Goal: Task Accomplishment & Management: Use online tool/utility

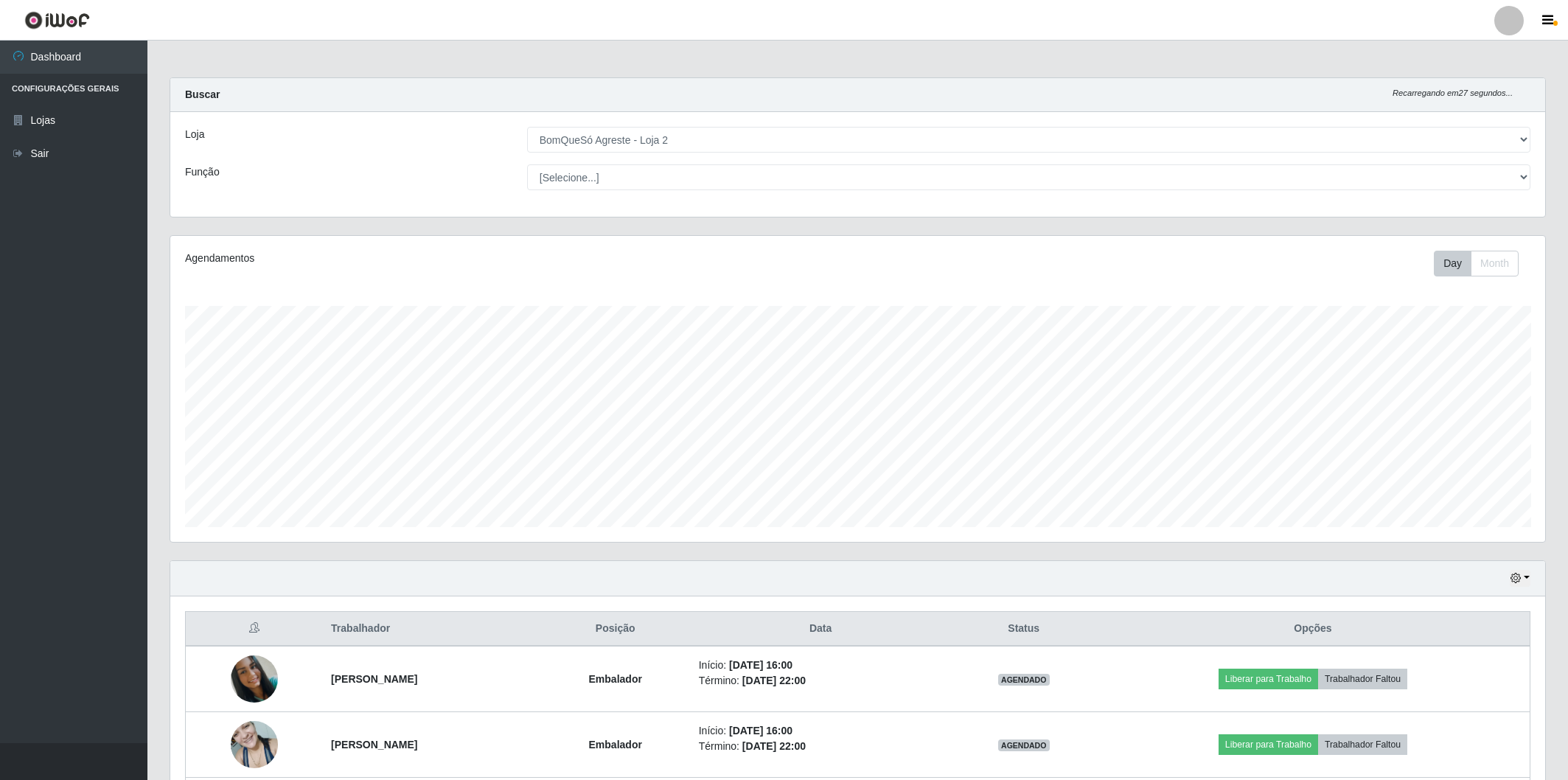
select select "214"
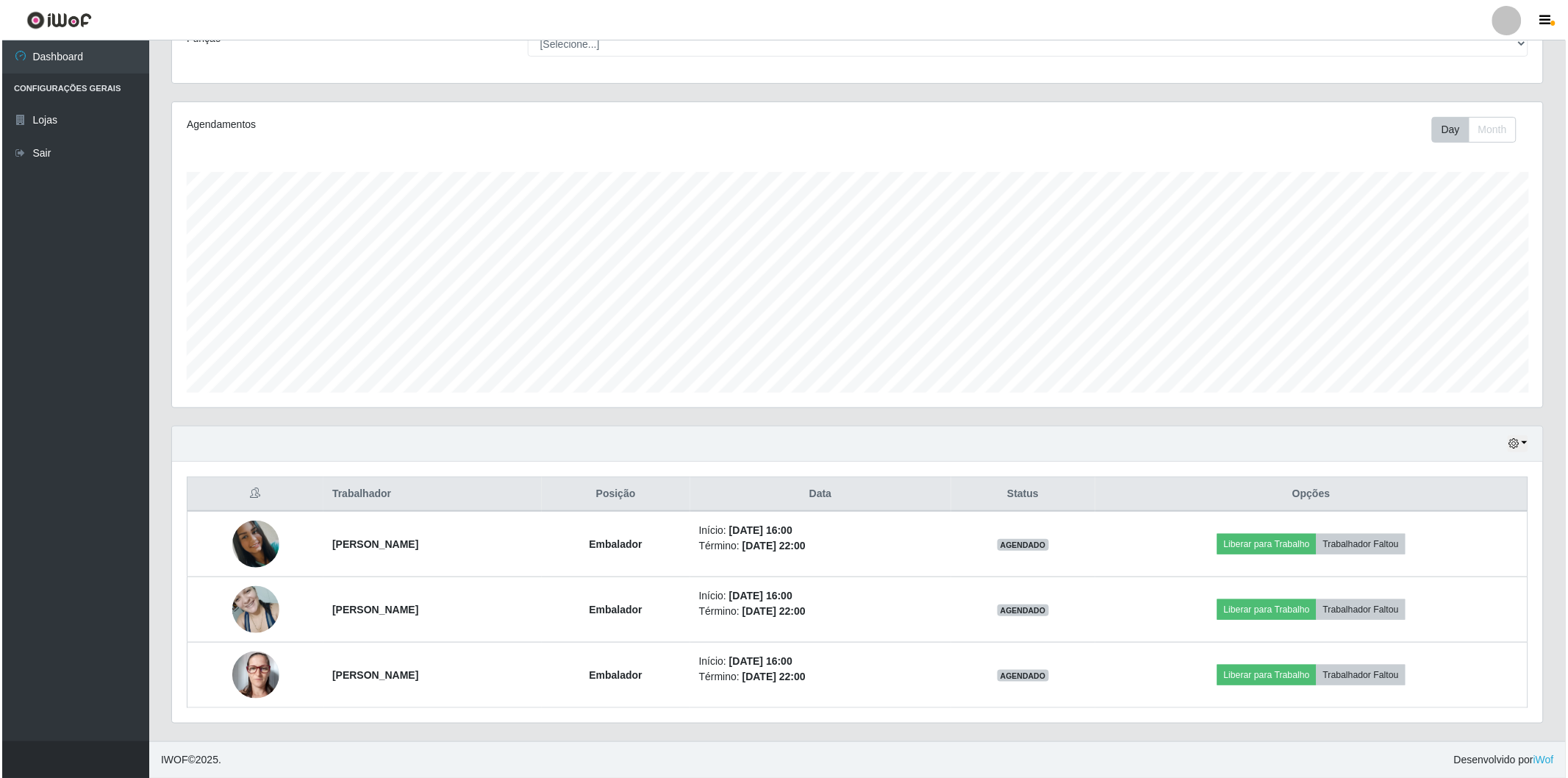
scroll to position [305, 1371]
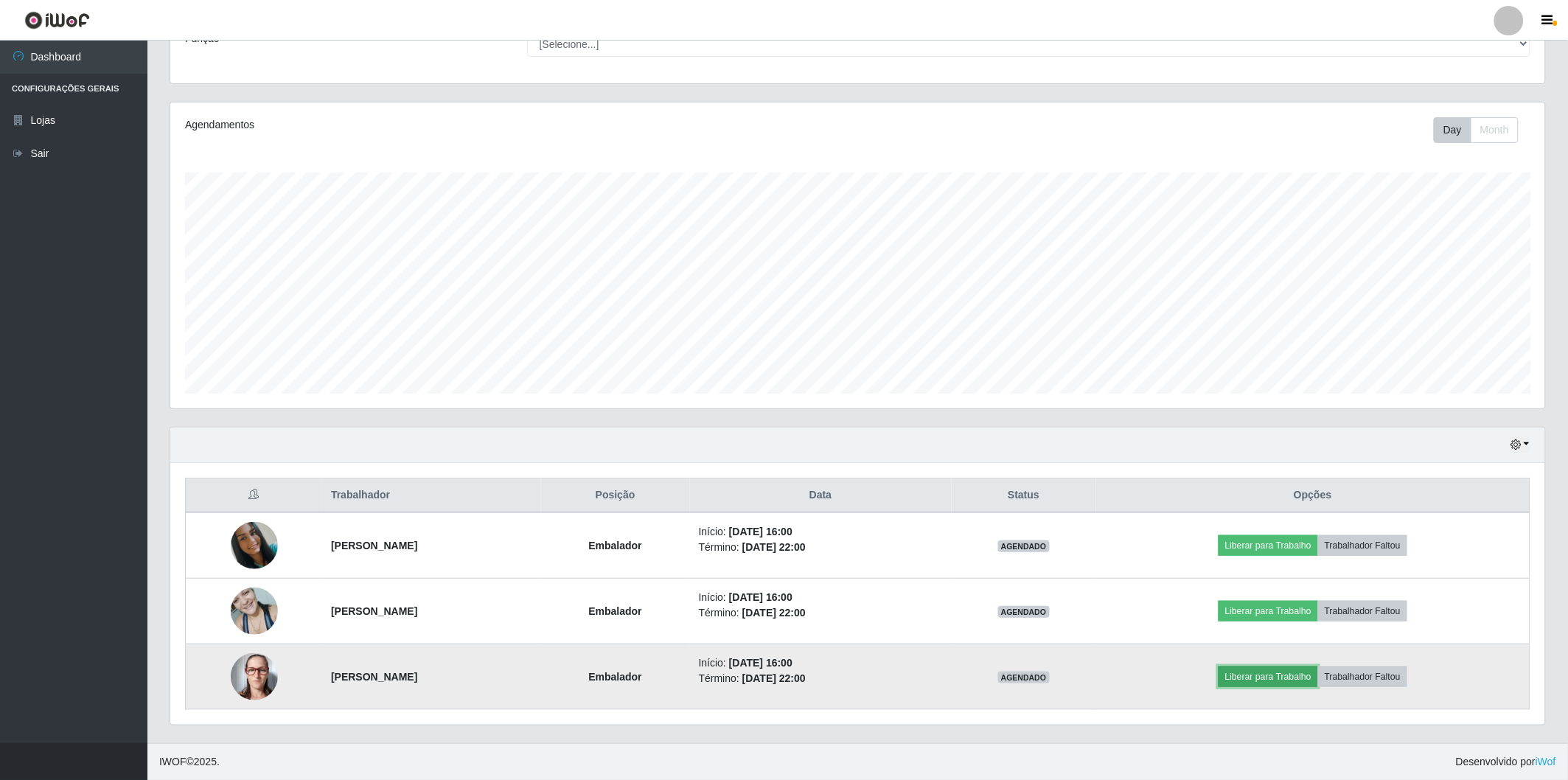
click at [1273, 678] on button "Liberar para Trabalho" at bounding box center [1268, 676] width 100 height 21
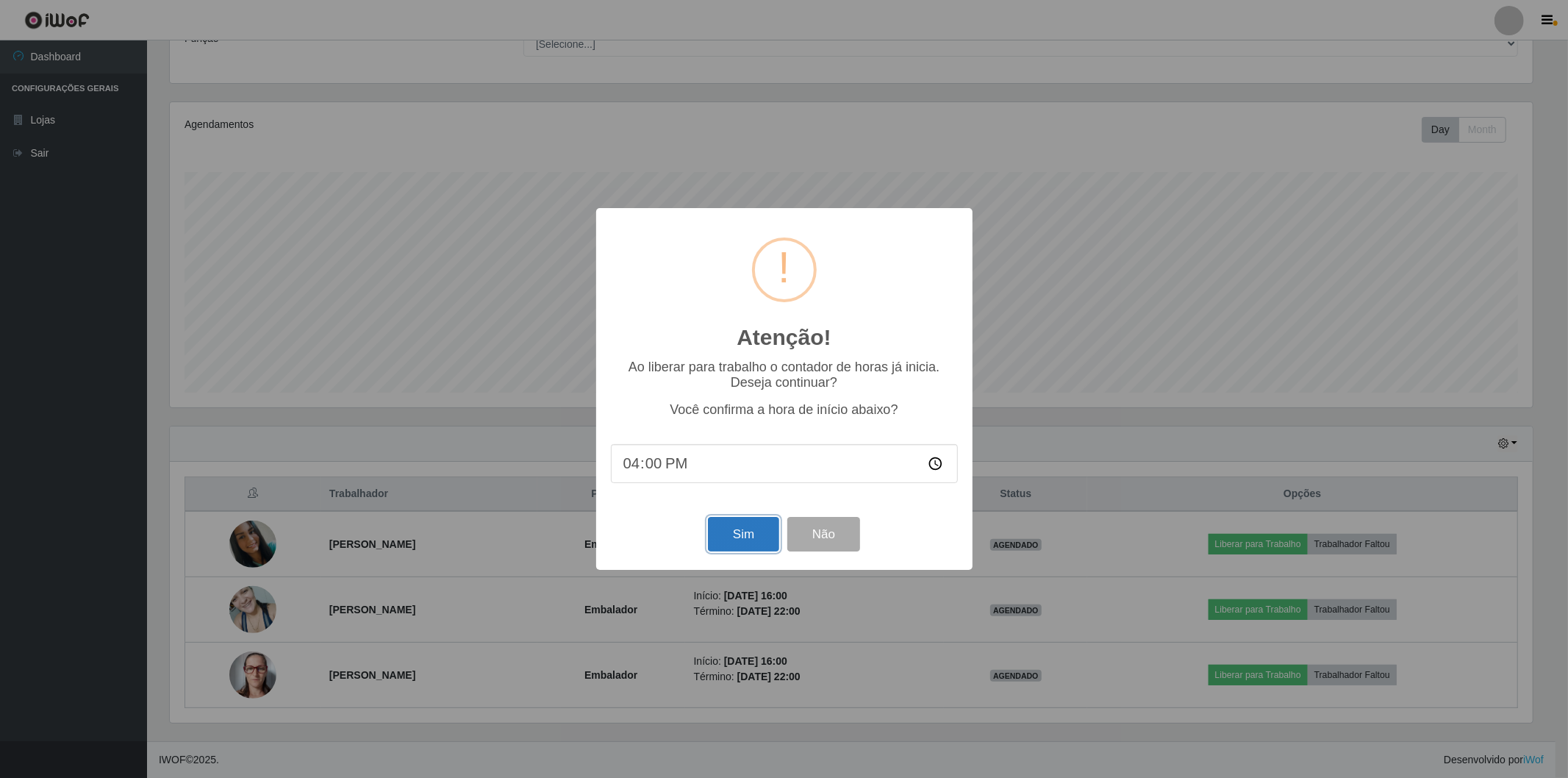
click at [735, 542] on button "Sim" at bounding box center [744, 534] width 71 height 34
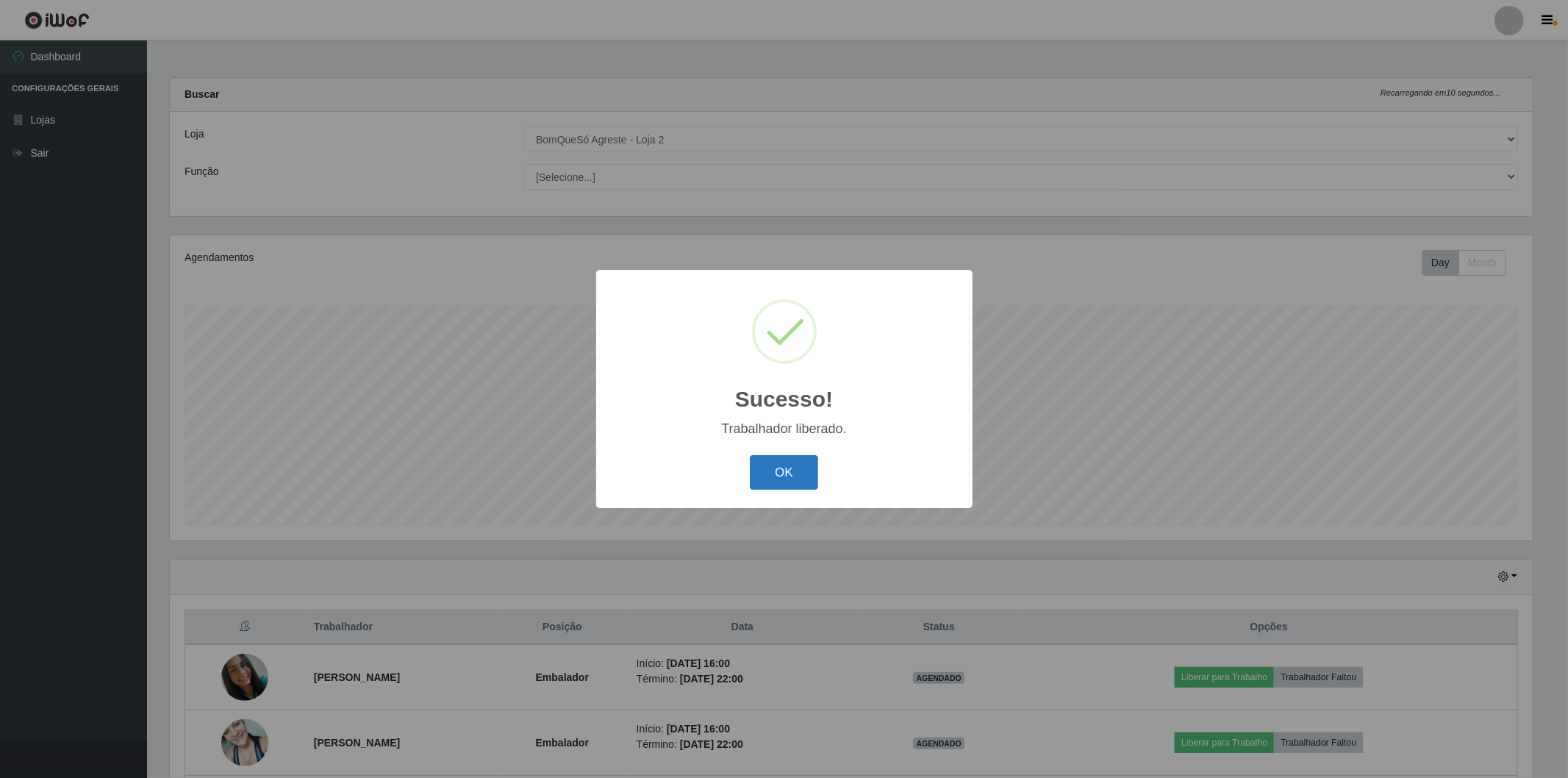
click at [765, 472] on button "OK" at bounding box center [784, 471] width 68 height 34
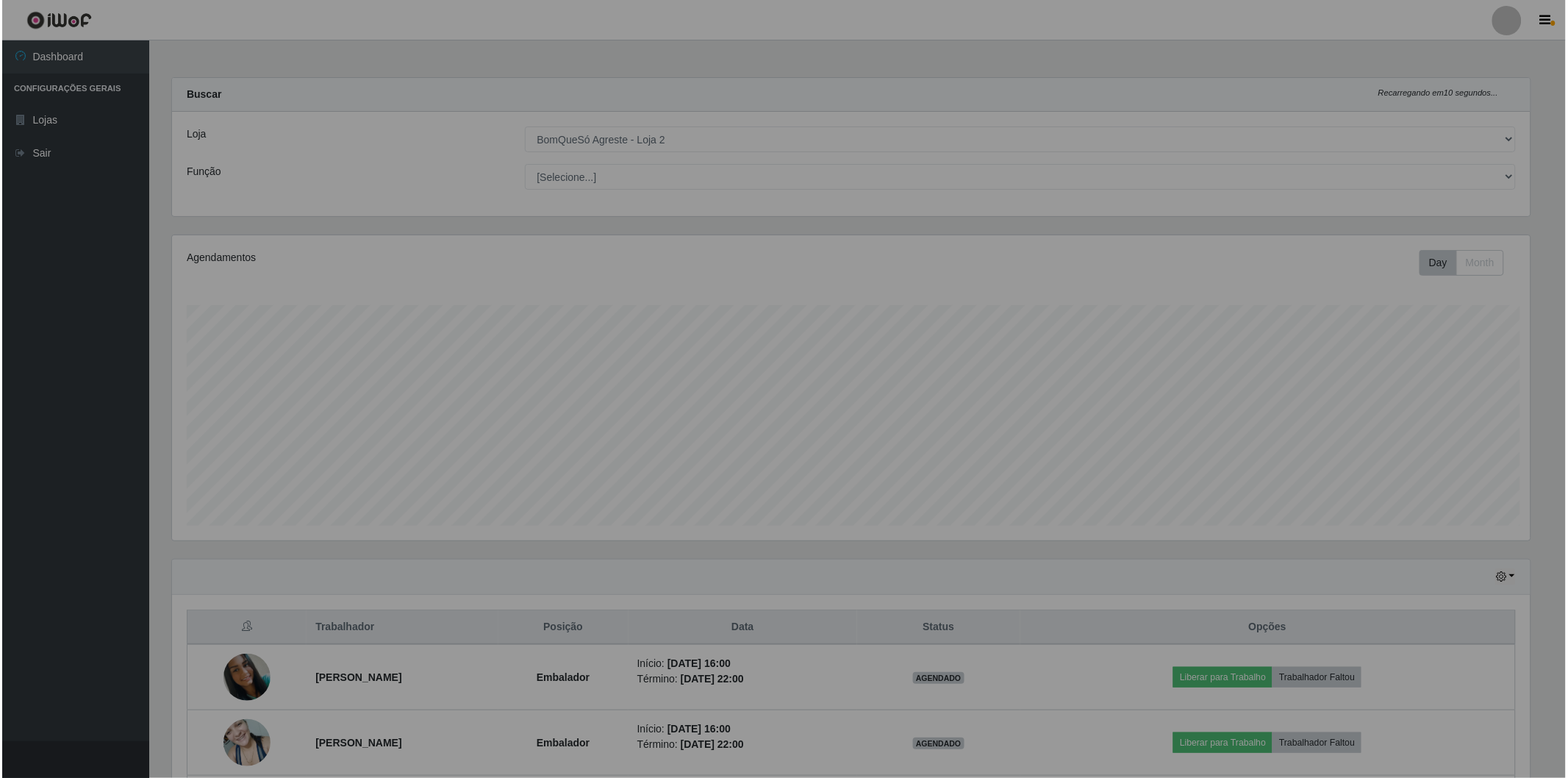
scroll to position [305, 1371]
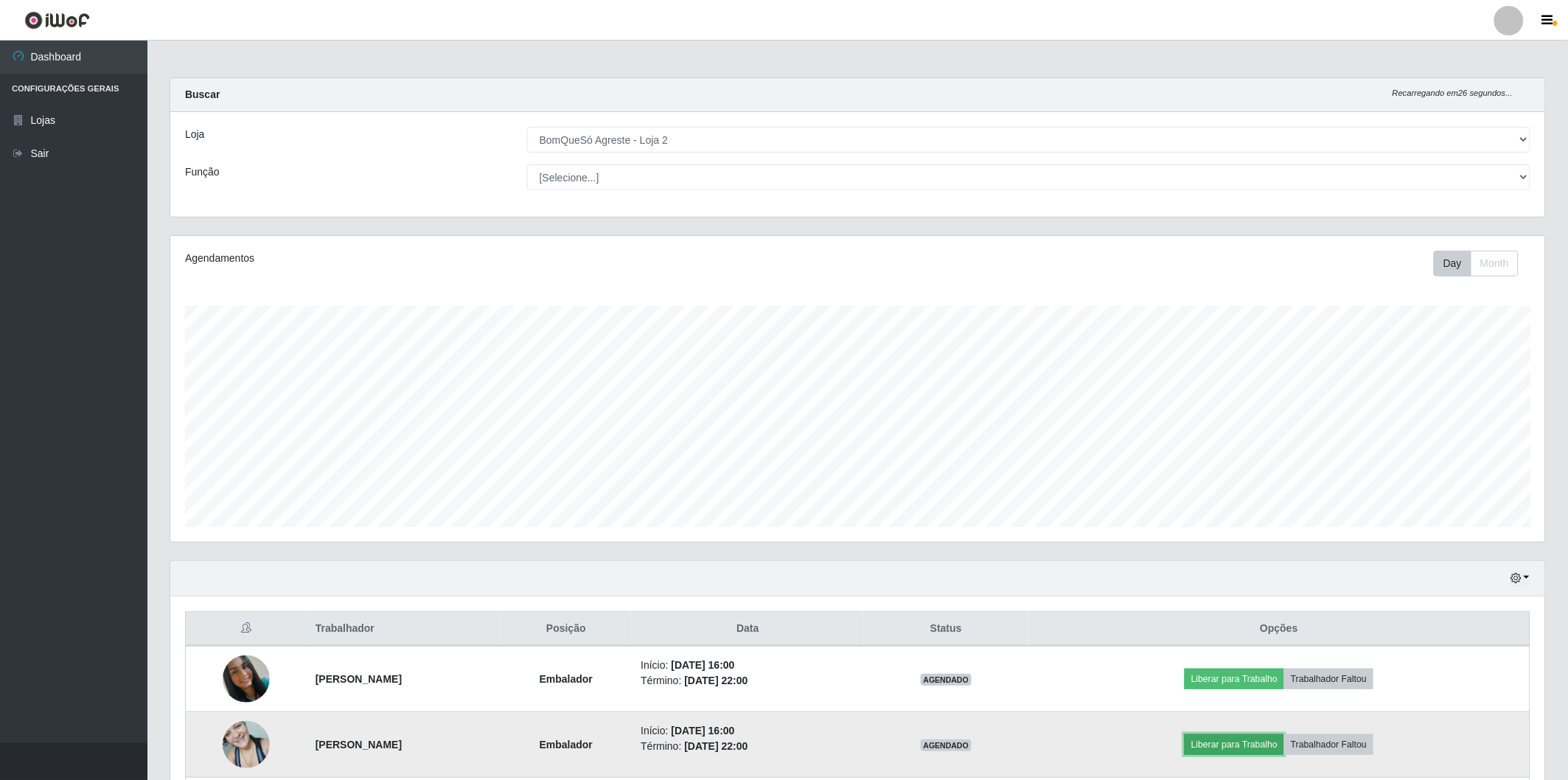
click at [1235, 742] on button "Liberar para Trabalho" at bounding box center [1234, 744] width 100 height 21
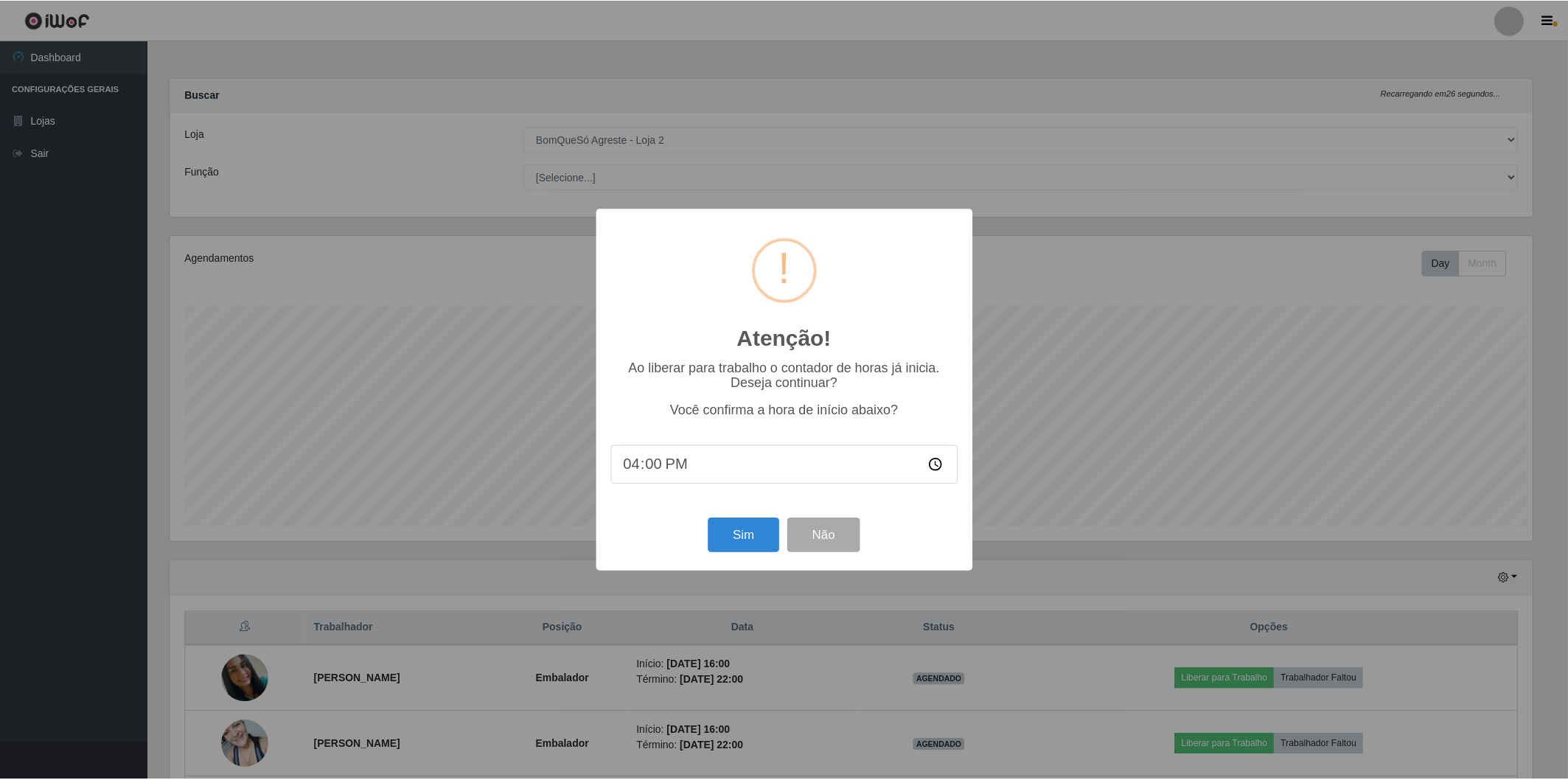
scroll to position [305, 1366]
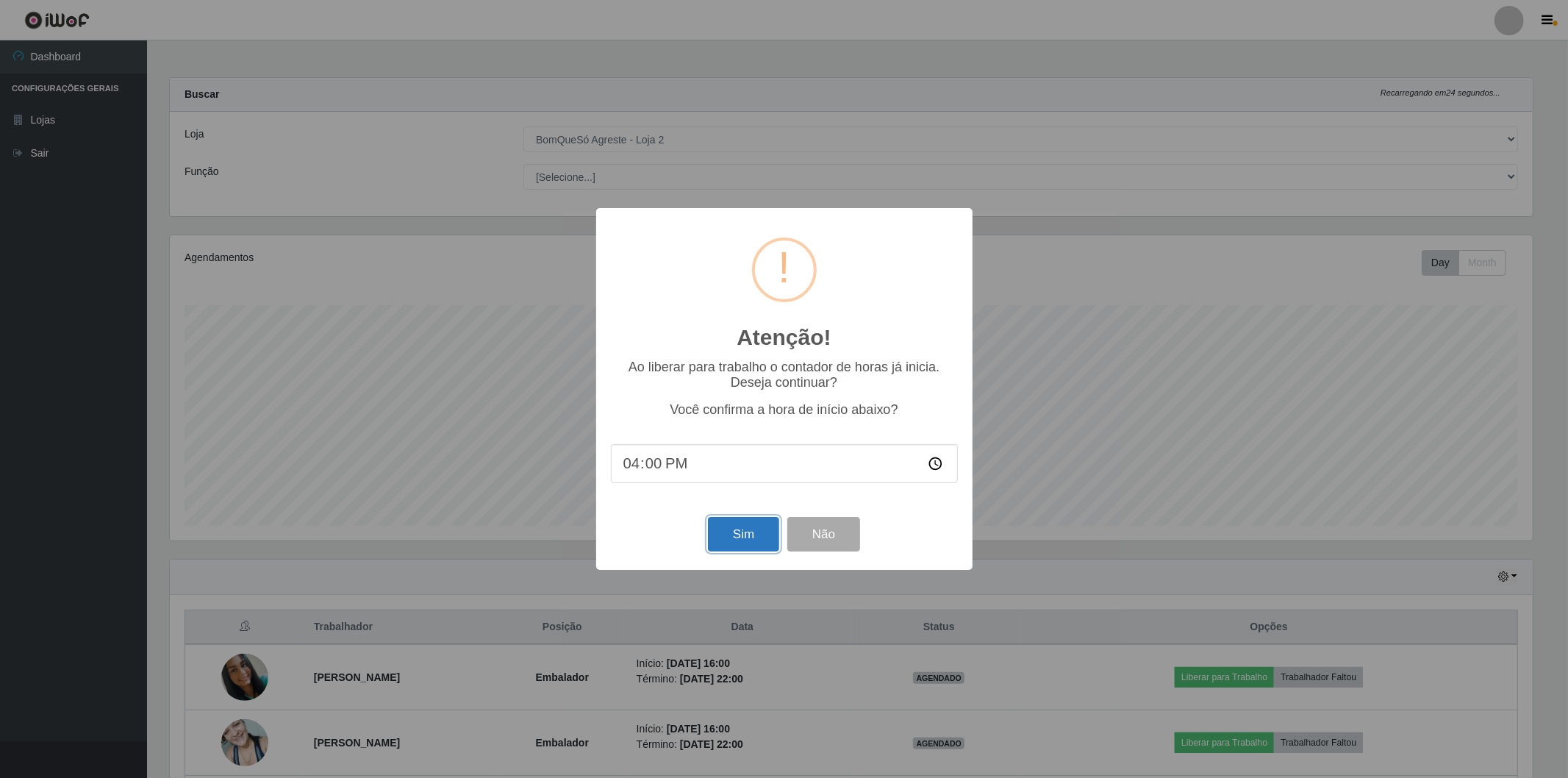
click at [743, 530] on button "Sim" at bounding box center [744, 534] width 71 height 34
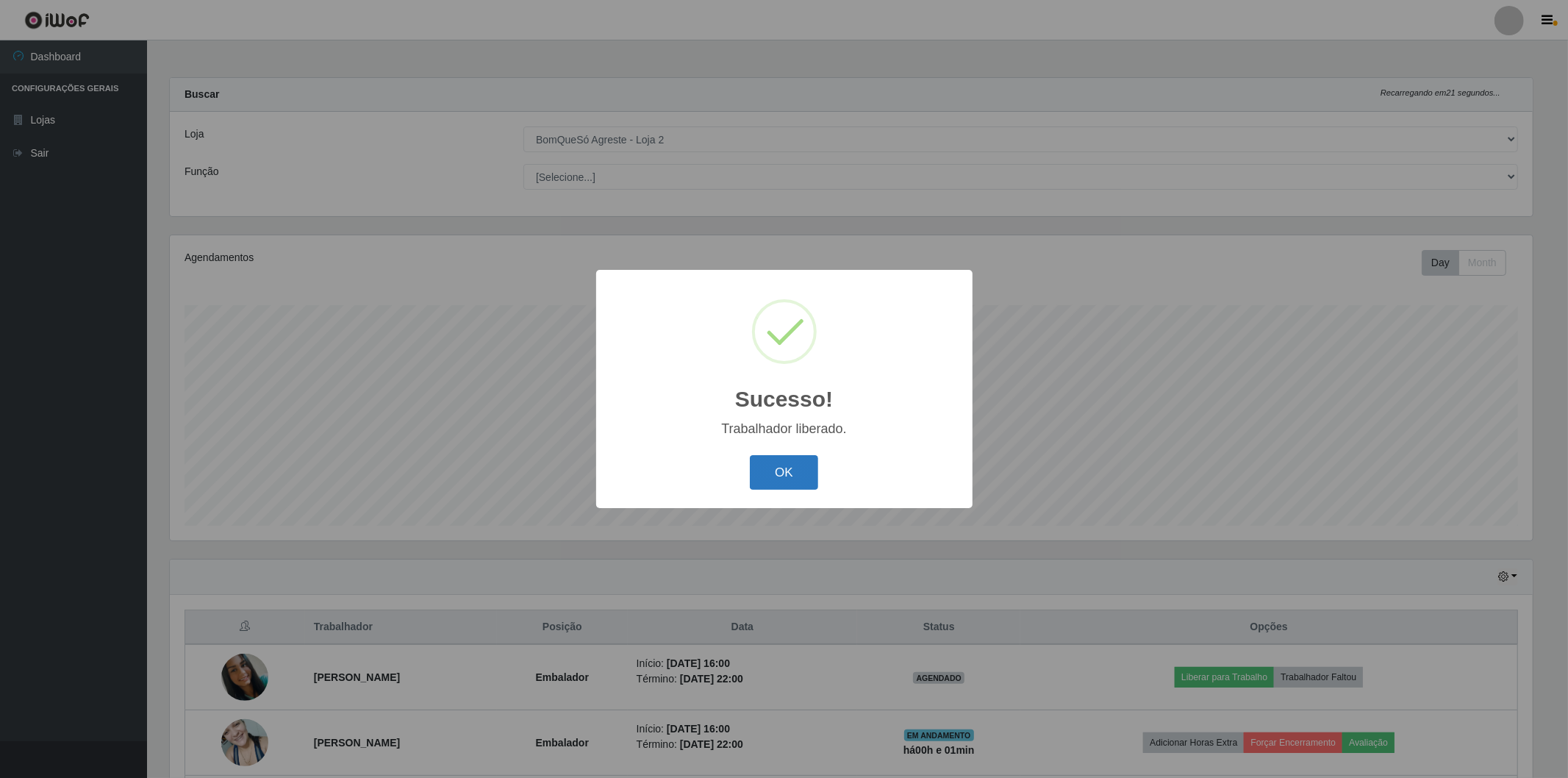
click at [791, 478] on button "OK" at bounding box center [784, 471] width 68 height 34
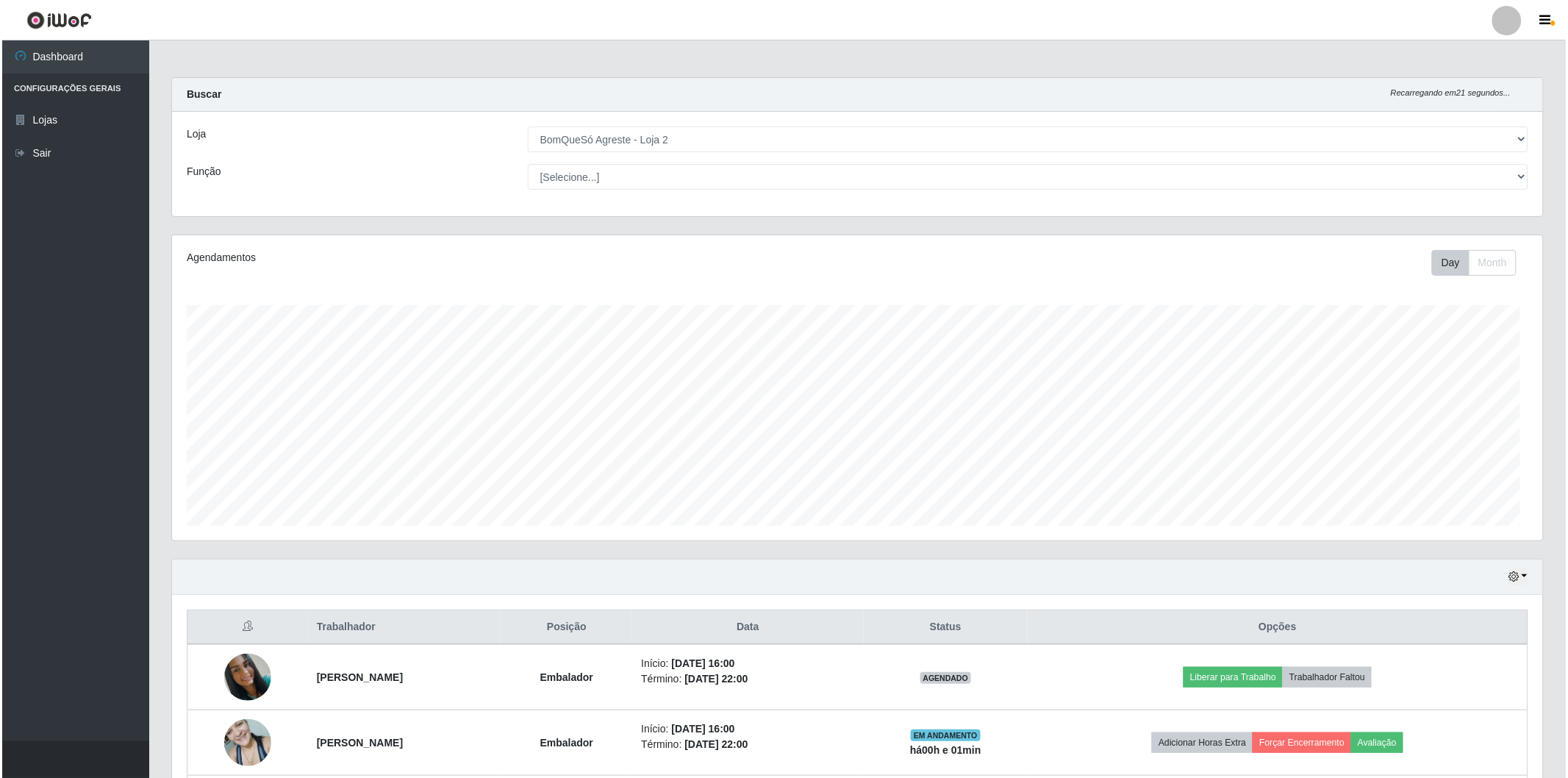
scroll to position [305, 1371]
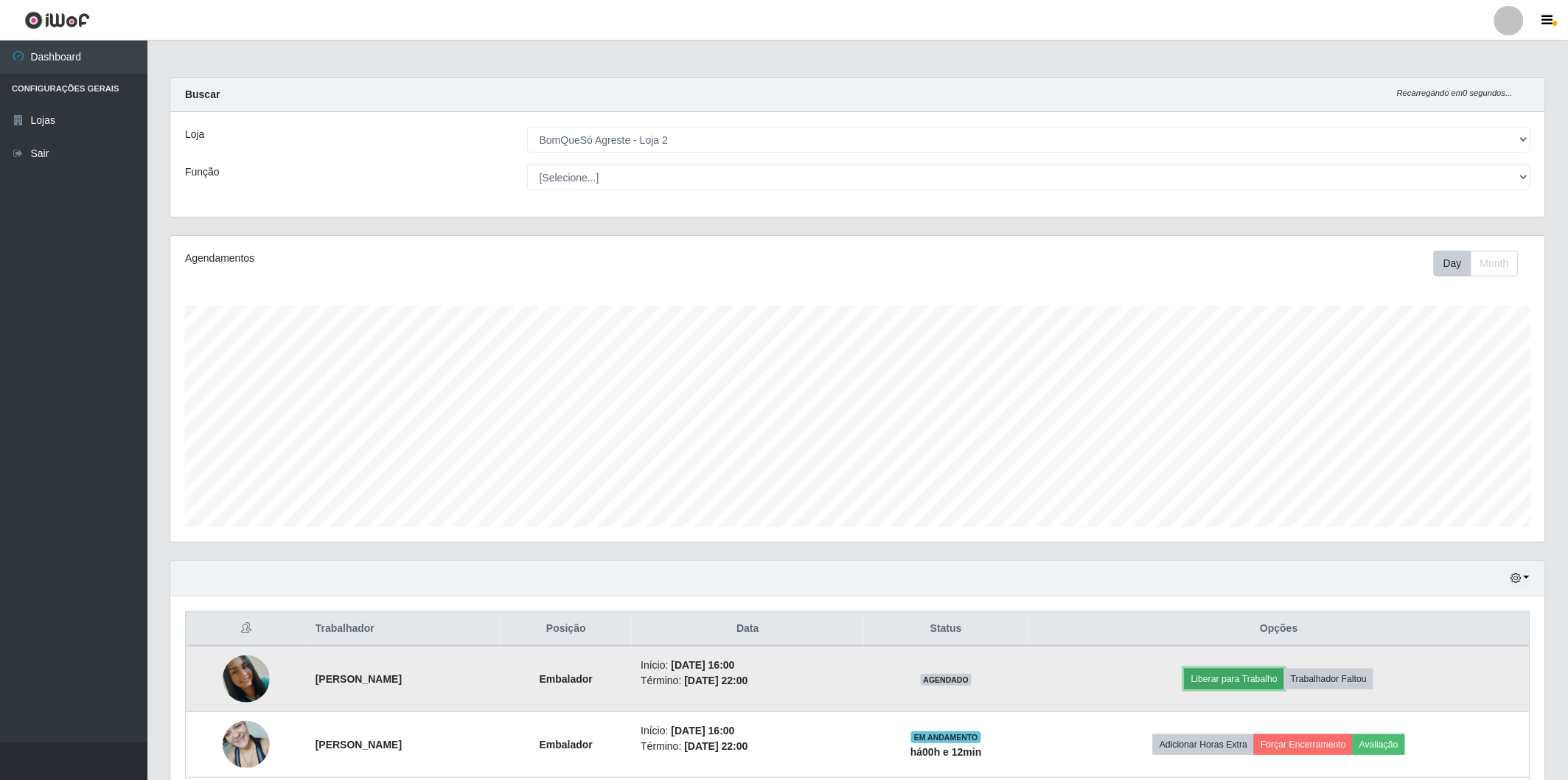
click at [1245, 682] on button "Liberar para Trabalho" at bounding box center [1234, 678] width 100 height 21
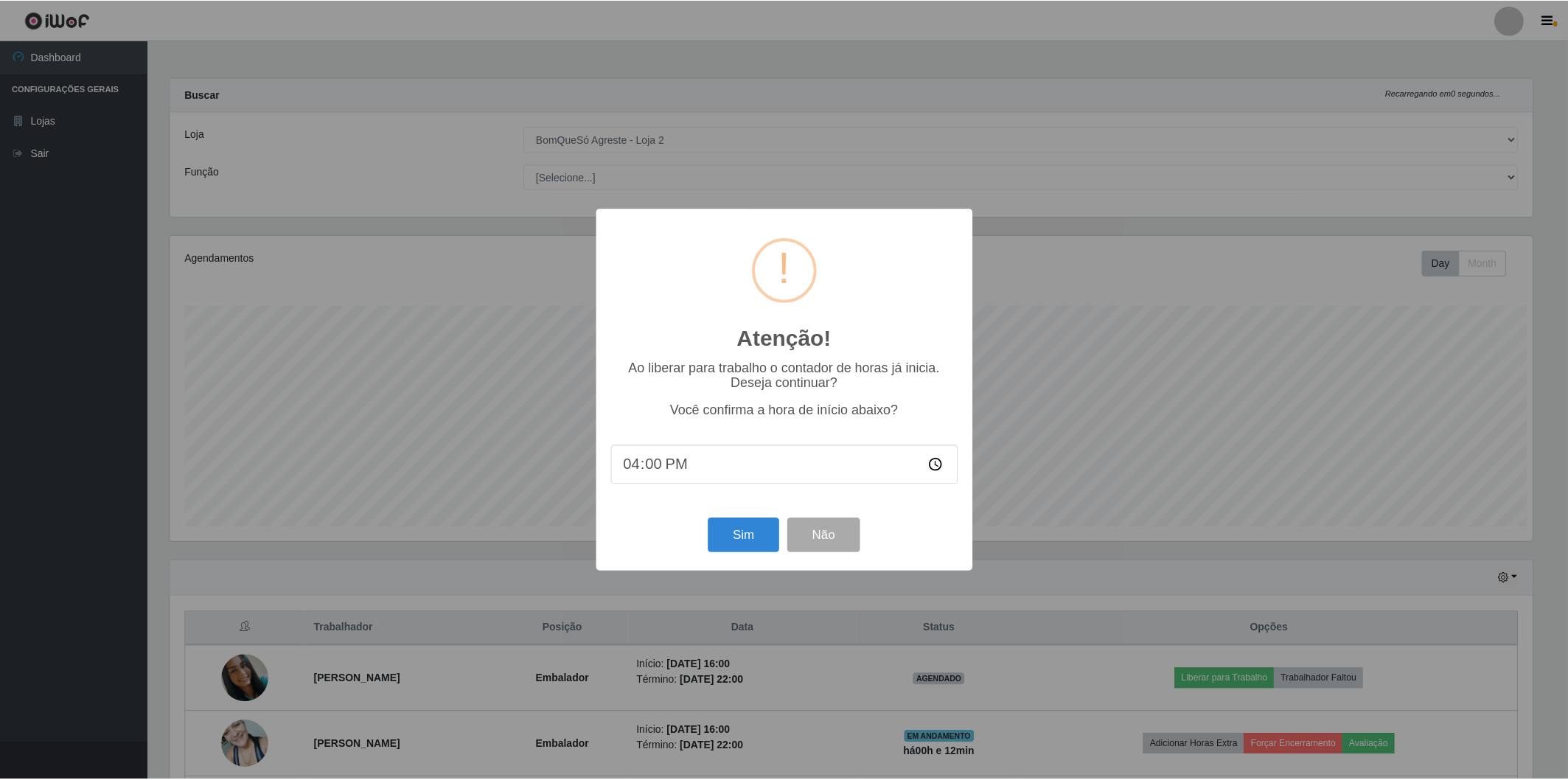
scroll to position [305, 1366]
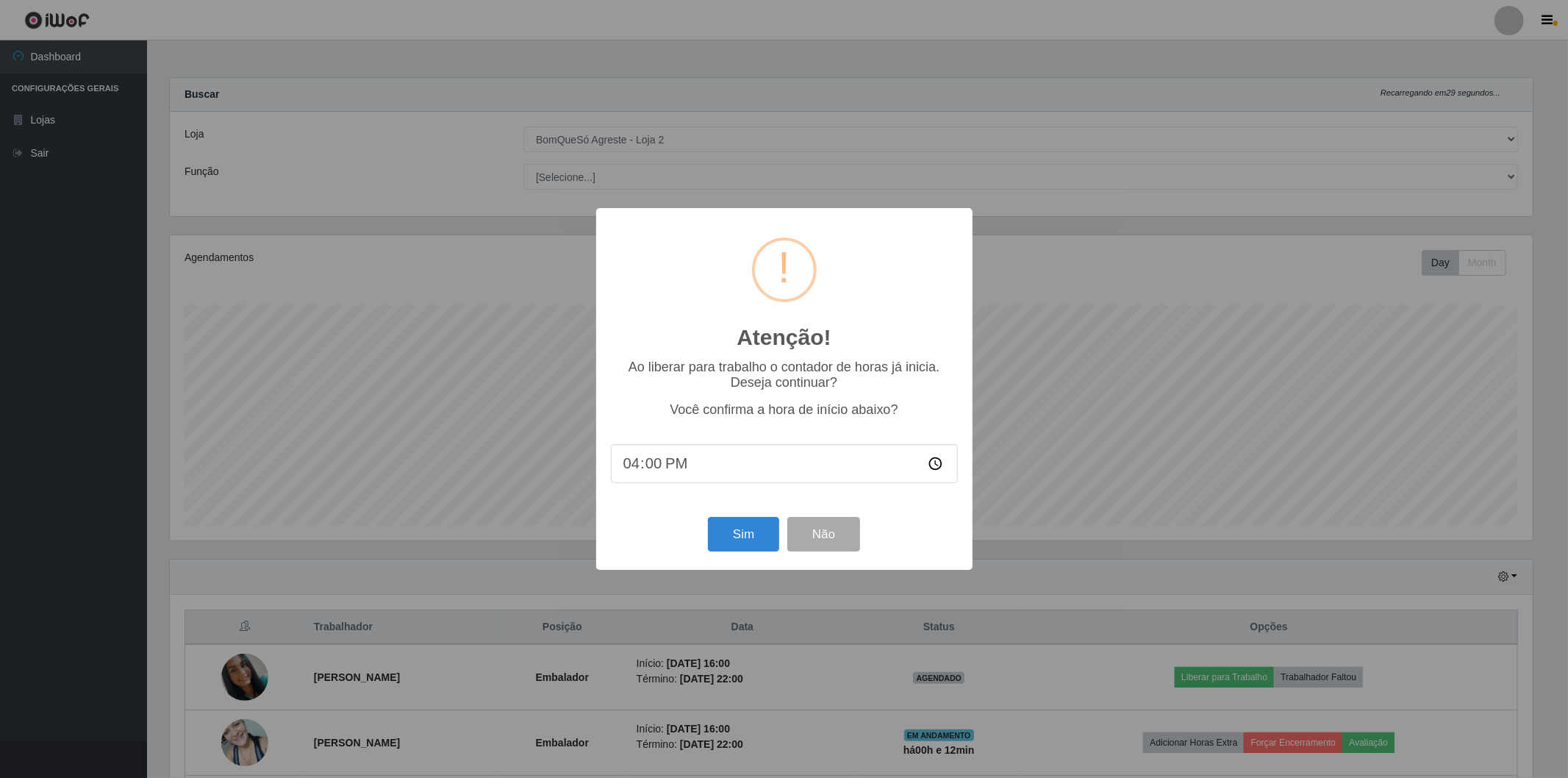
click at [711, 516] on div "Sim Não" at bounding box center [784, 534] width 347 height 42
click at [749, 547] on button "Sim" at bounding box center [744, 534] width 71 height 34
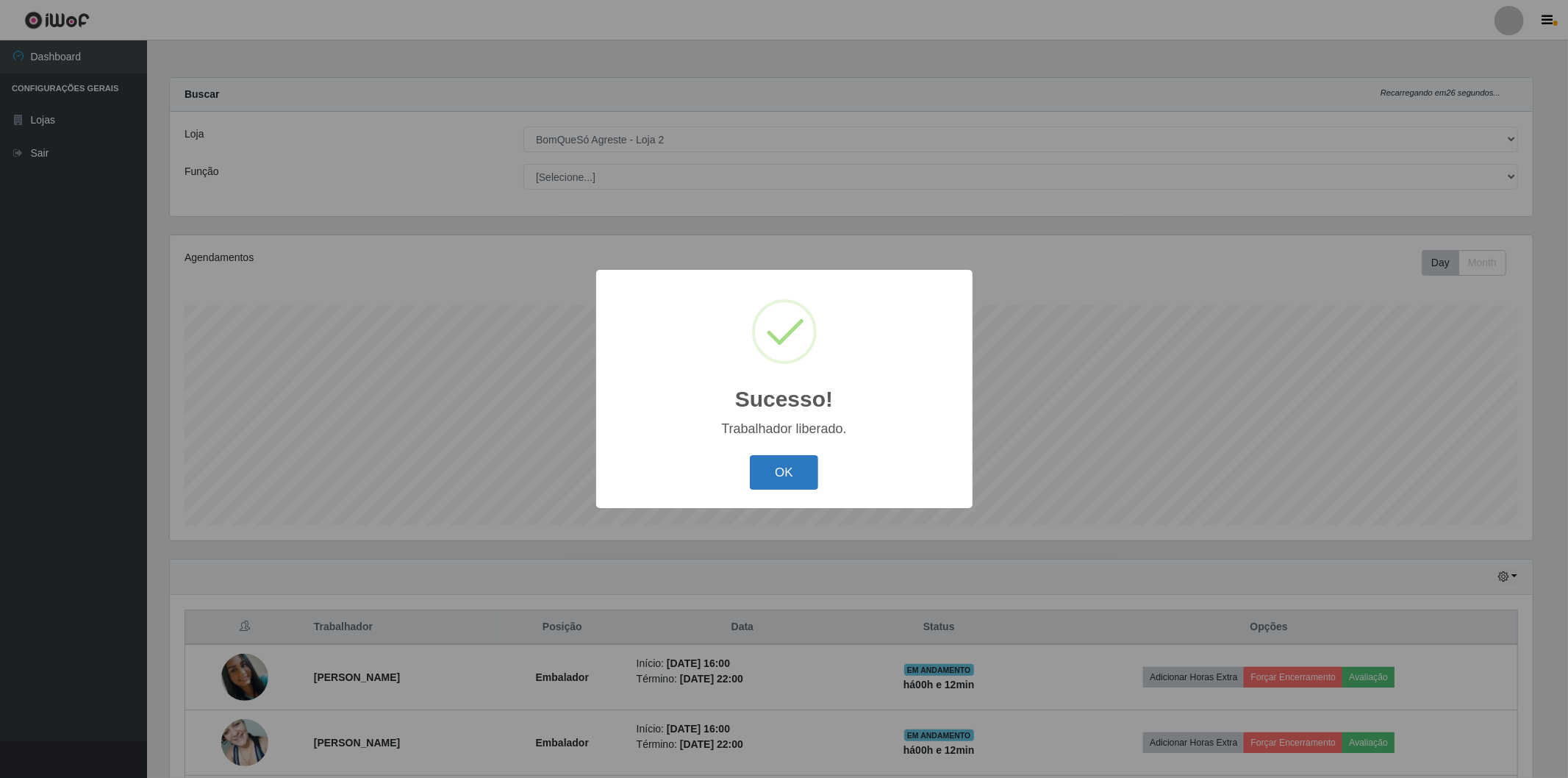
click at [778, 478] on button "OK" at bounding box center [784, 471] width 68 height 34
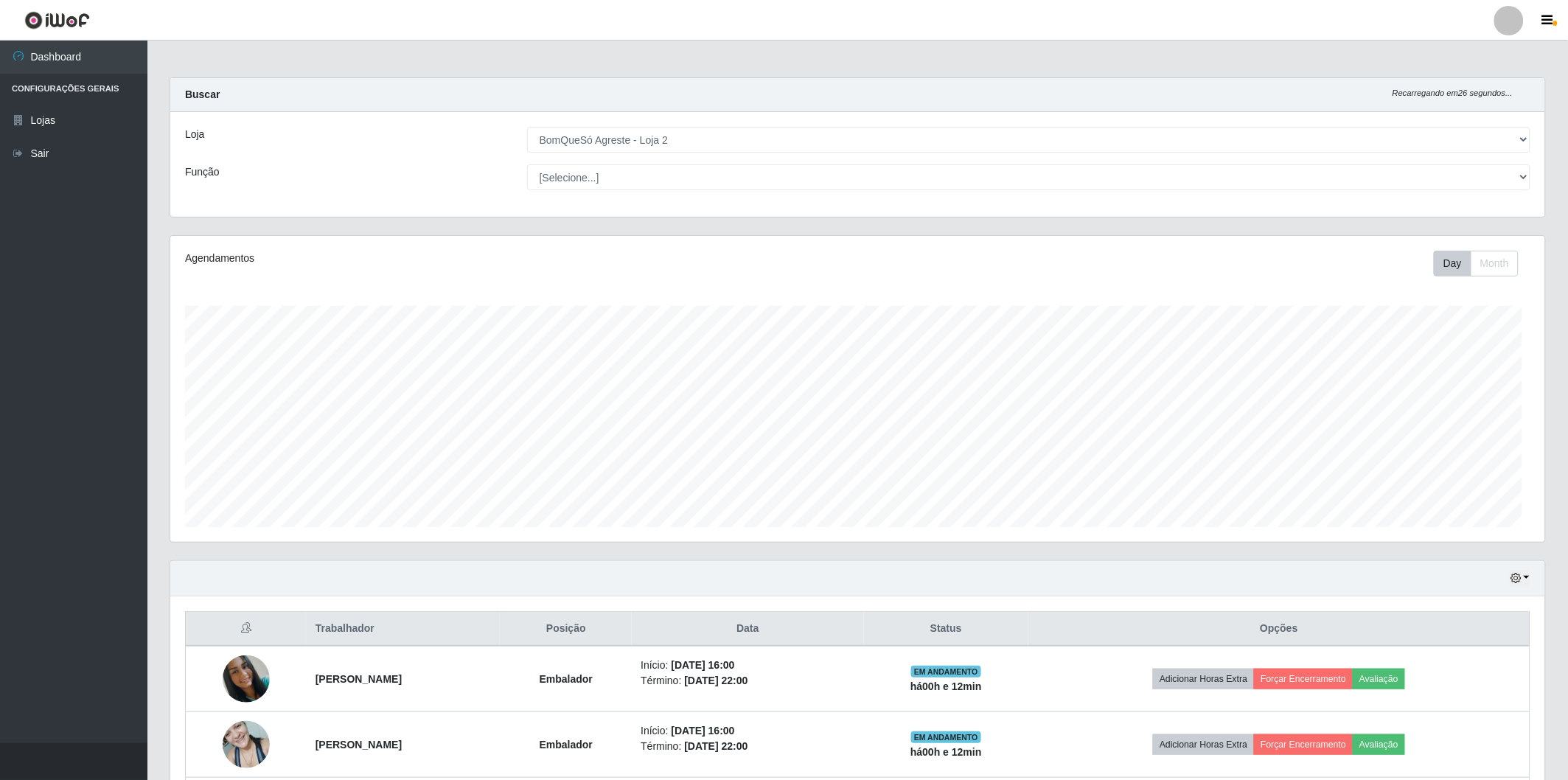
scroll to position [305, 1374]
